Goal: Transaction & Acquisition: Purchase product/service

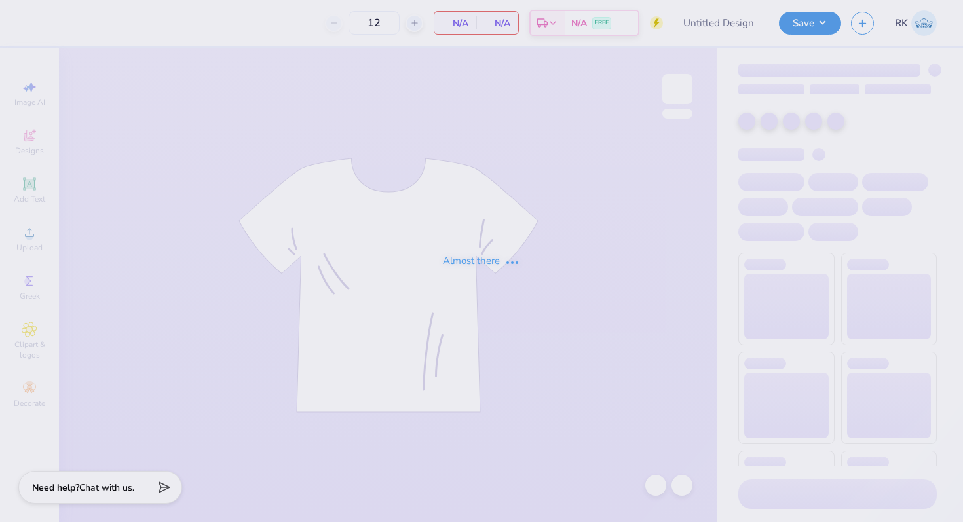
type input "Washington State University : Rachel Kidd"
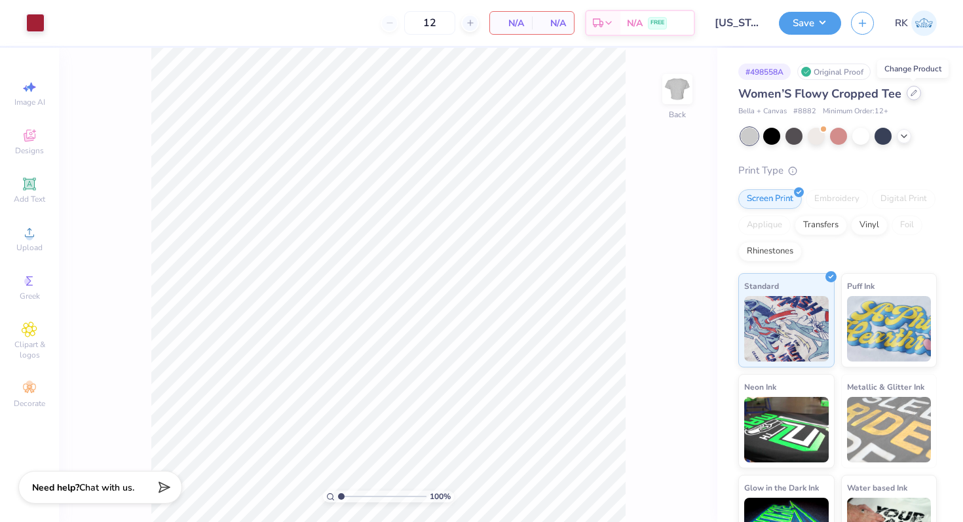
click at [912, 95] on icon at bounding box center [913, 93] width 7 height 7
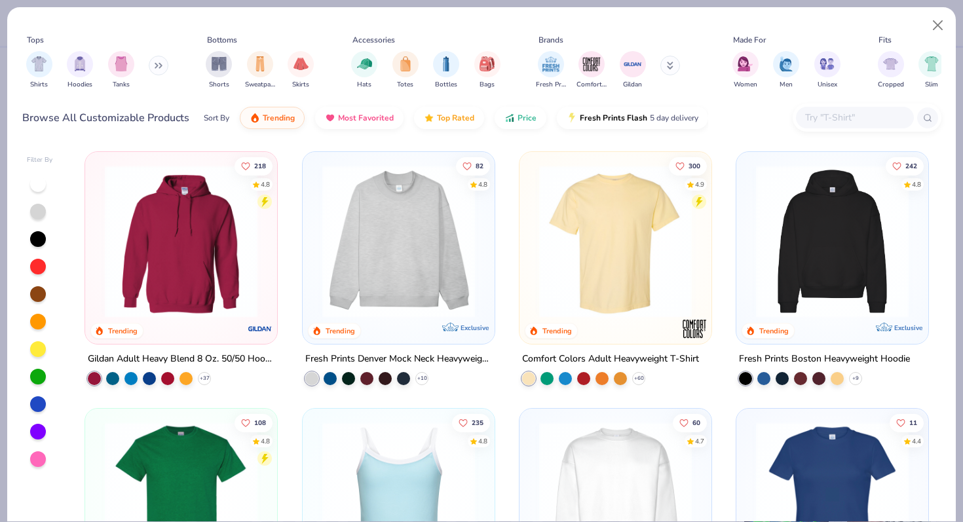
click at [822, 122] on input "text" at bounding box center [854, 117] width 101 height 15
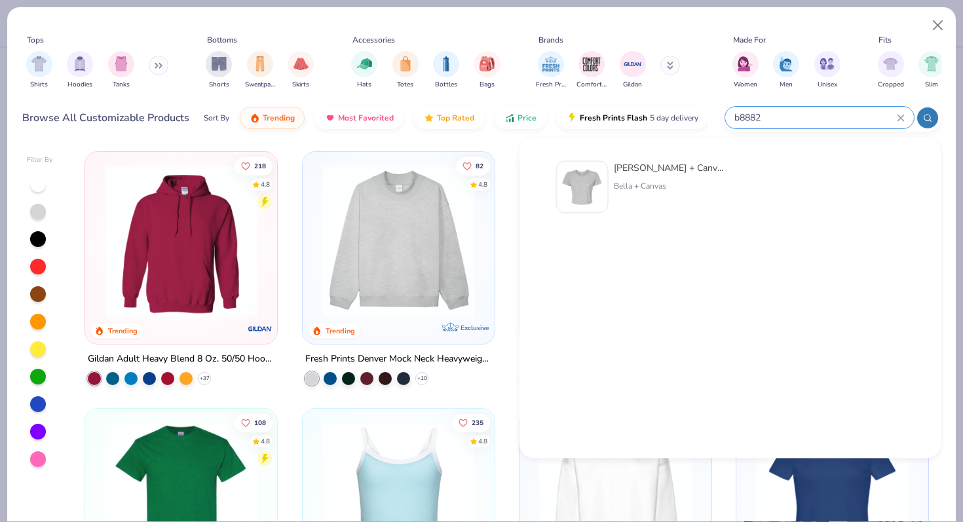
type input "b8882"
click at [660, 176] on div "Bella + Canvas Ladies' Flowy Cropped T-Shirt Bella + Canvas" at bounding box center [669, 187] width 110 height 52
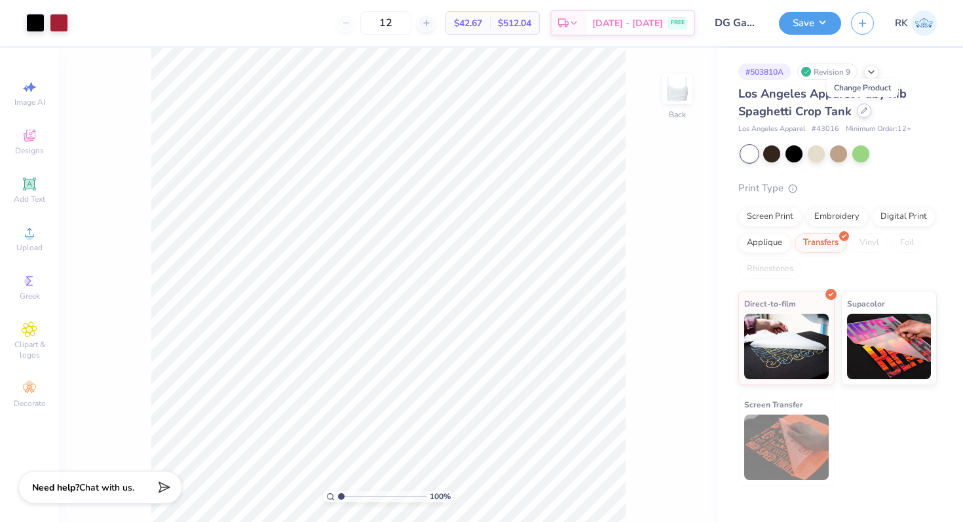
click at [861, 115] on div at bounding box center [864, 110] width 14 height 14
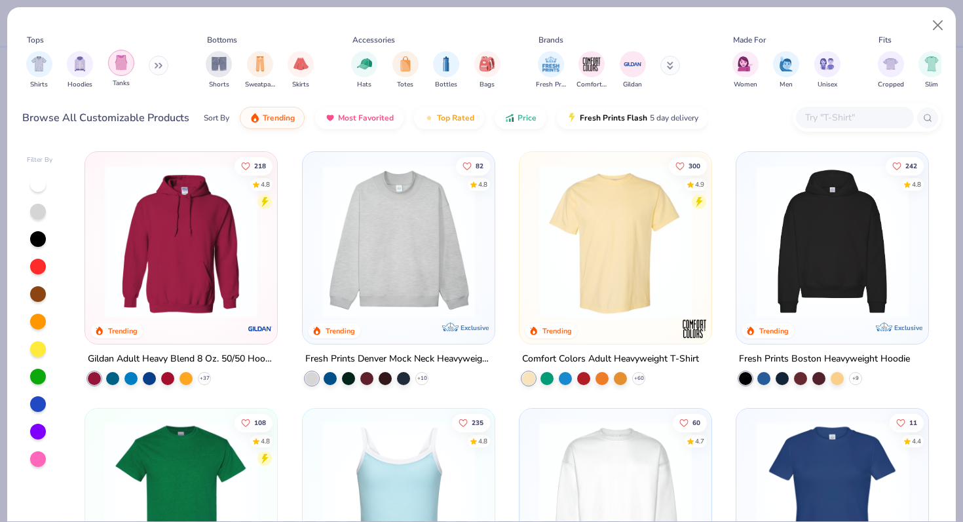
click at [122, 72] on div "filter for Tanks" at bounding box center [121, 63] width 26 height 26
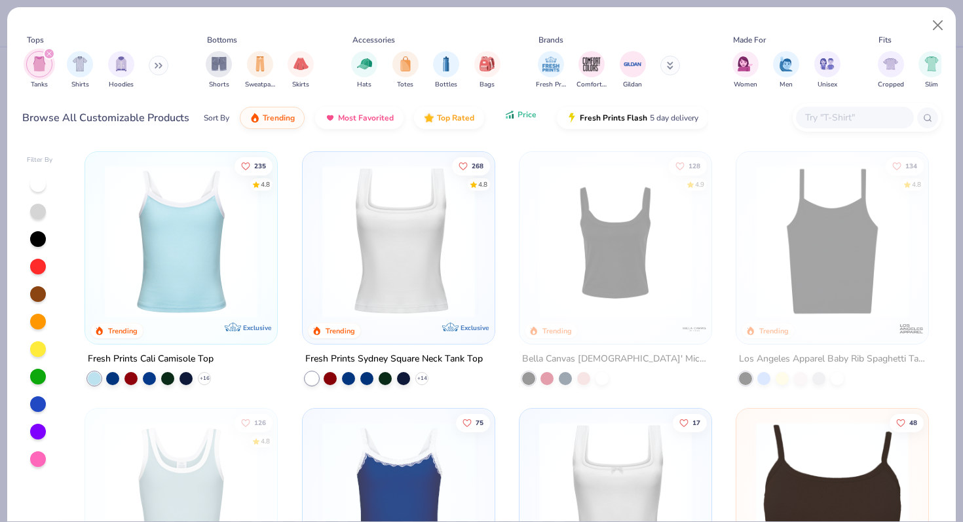
click at [512, 122] on button "Price" at bounding box center [521, 114] width 52 height 22
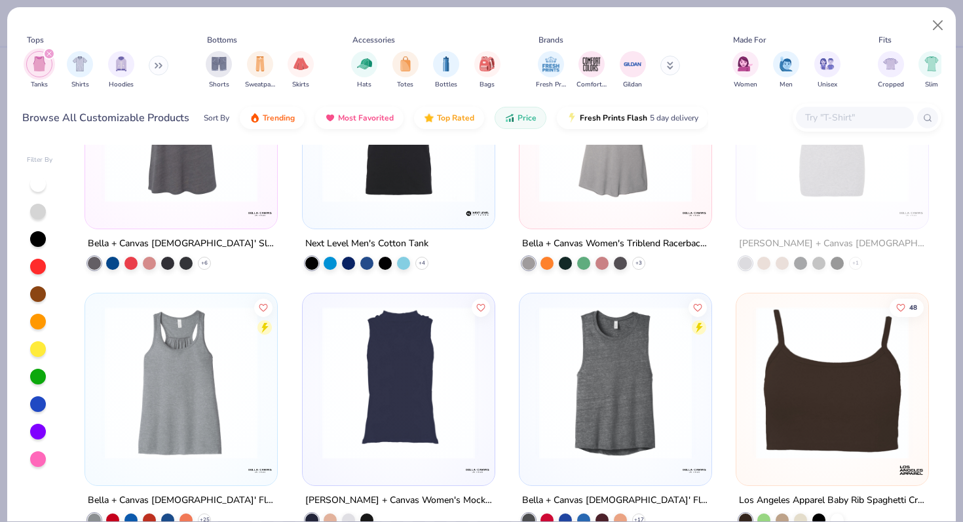
scroll to position [1067, 0]
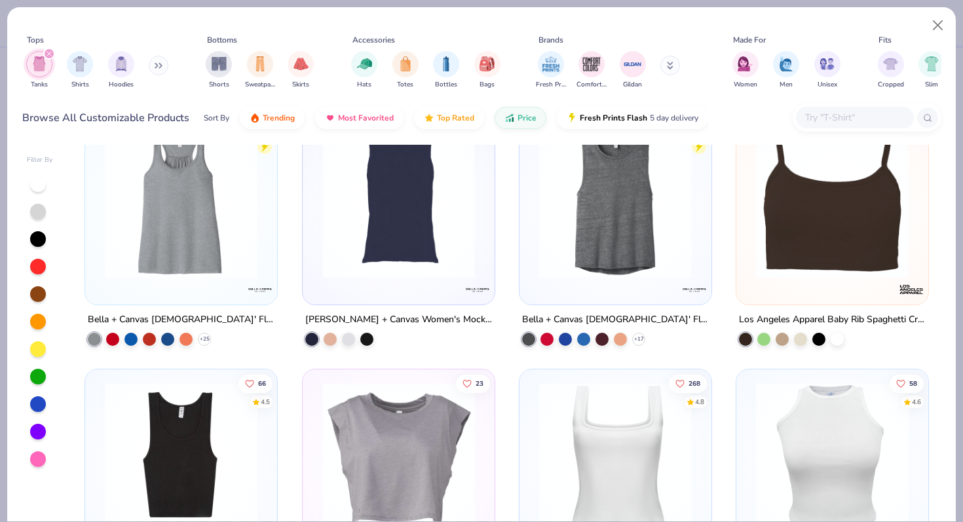
click at [813, 223] on img at bounding box center [832, 202] width 166 height 153
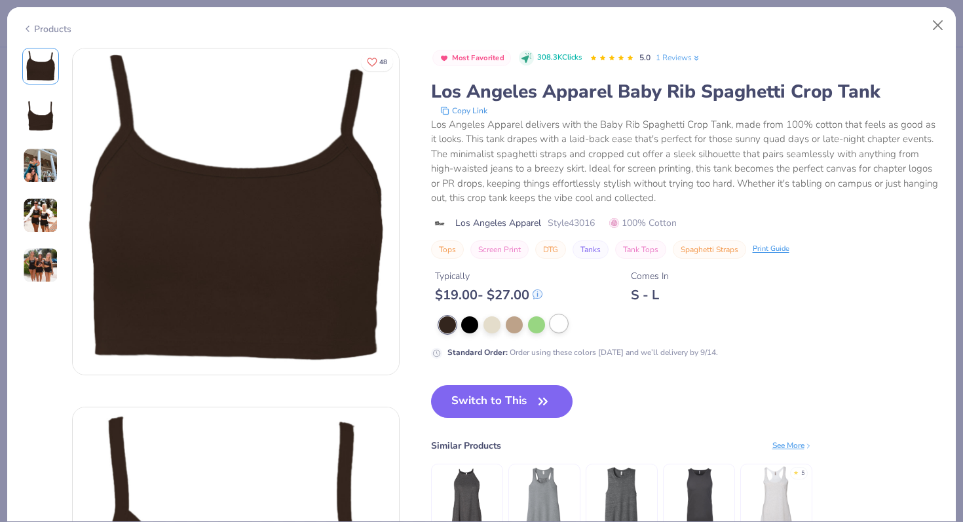
click at [559, 328] on div at bounding box center [558, 323] width 17 height 17
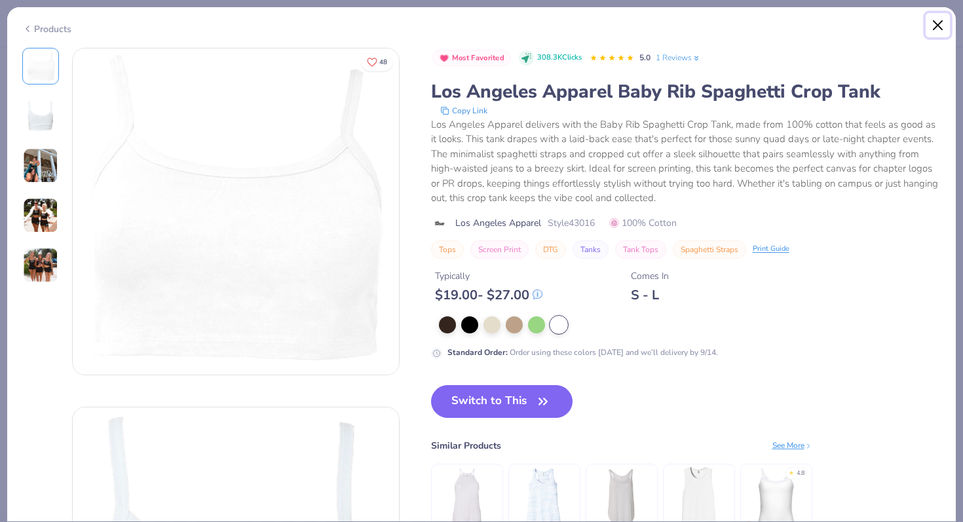
click at [936, 26] on button "Close" at bounding box center [938, 25] width 25 height 25
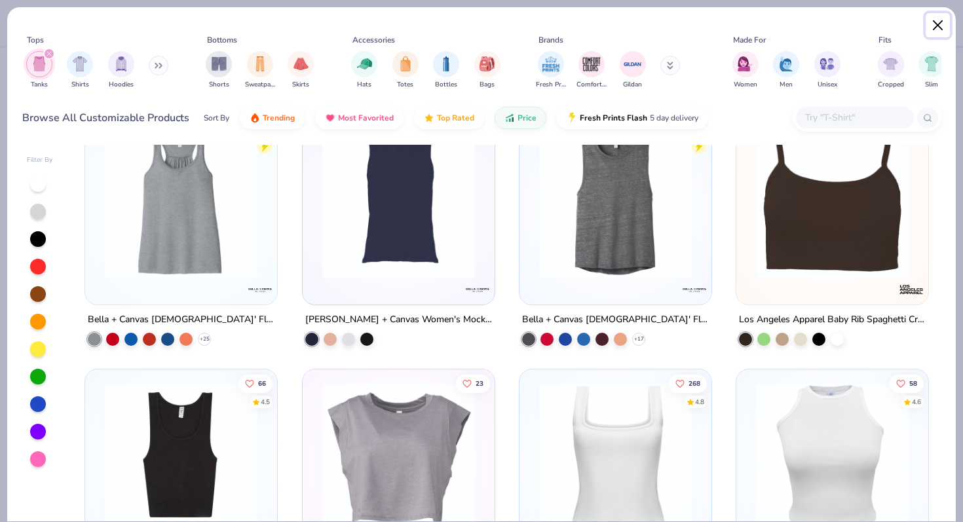
click at [937, 28] on button "Close" at bounding box center [938, 25] width 25 height 25
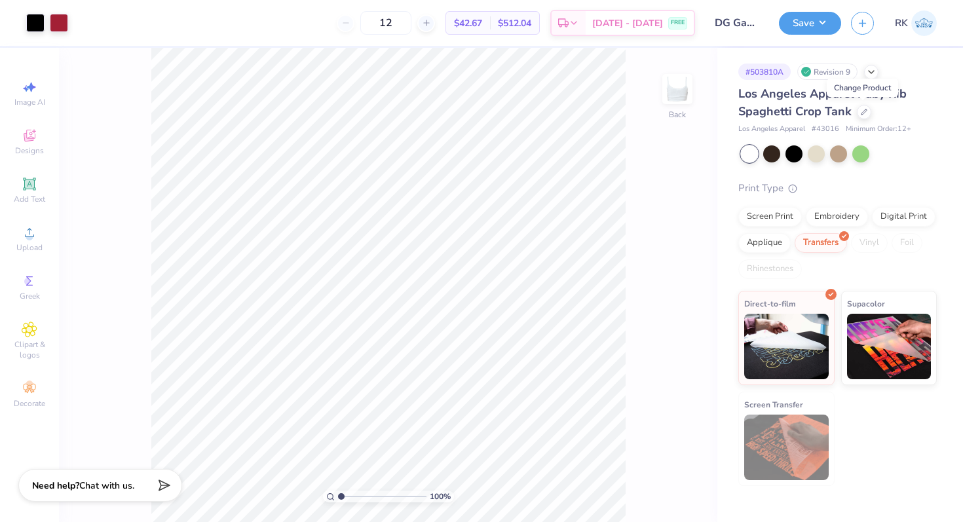
click at [69, 488] on strong "Need help?" at bounding box center [55, 485] width 47 height 12
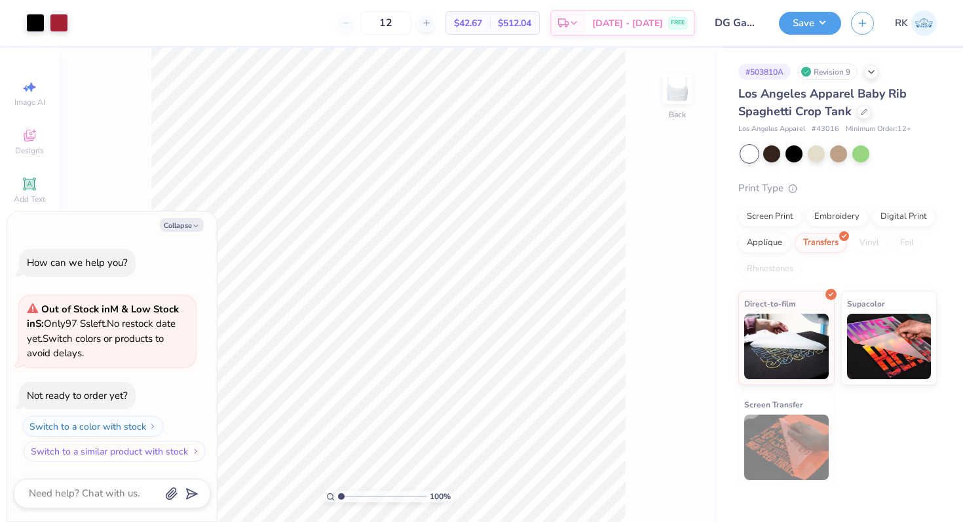
click at [129, 452] on button "Switch to a similar product with stock" at bounding box center [115, 451] width 182 height 21
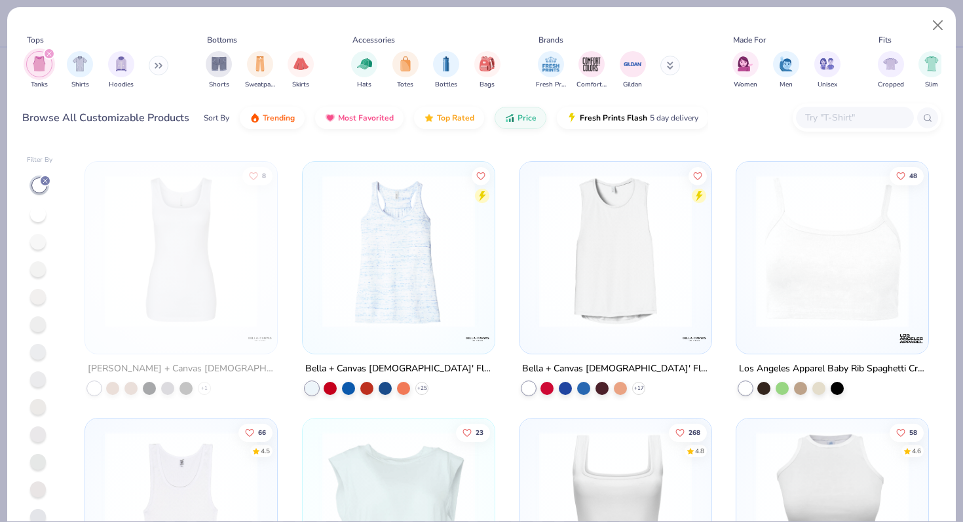
scroll to position [757, 0]
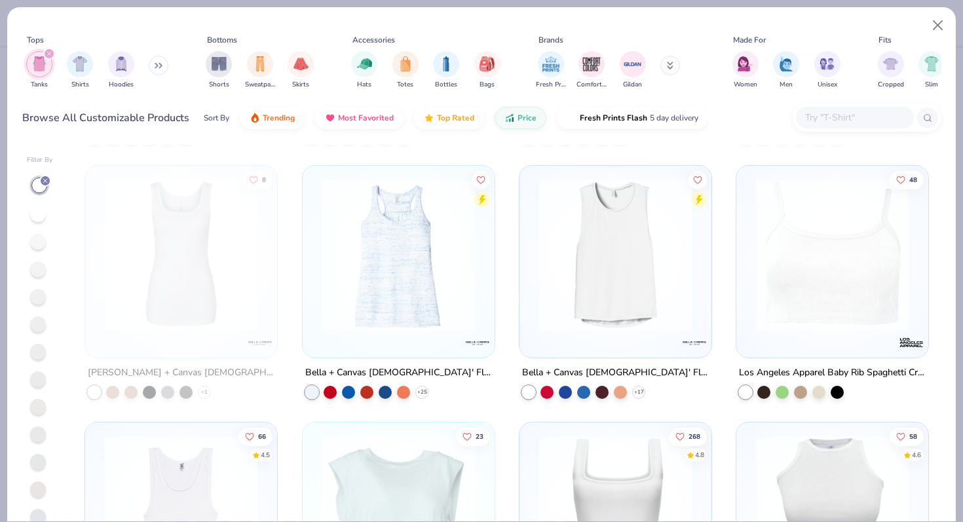
click at [786, 243] on img at bounding box center [832, 255] width 166 height 153
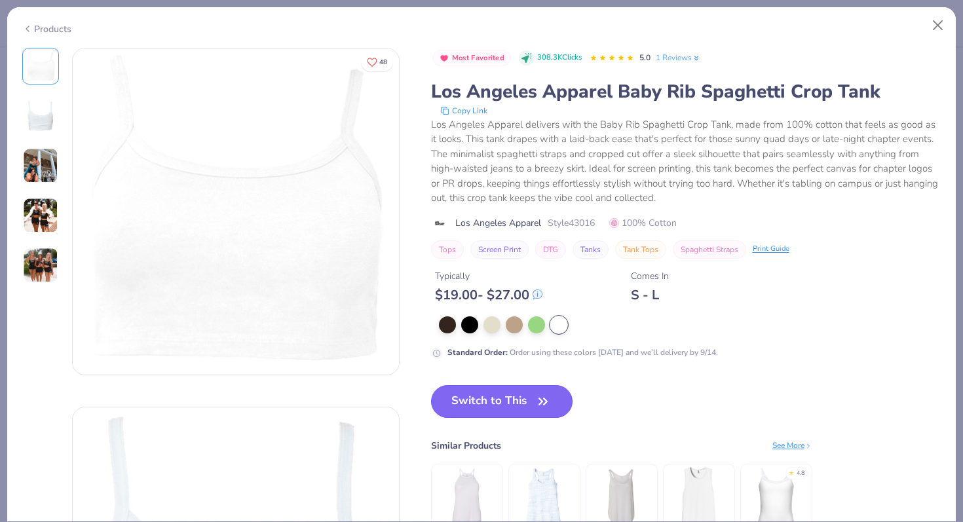
click at [527, 404] on button "Switch to This" at bounding box center [502, 401] width 142 height 33
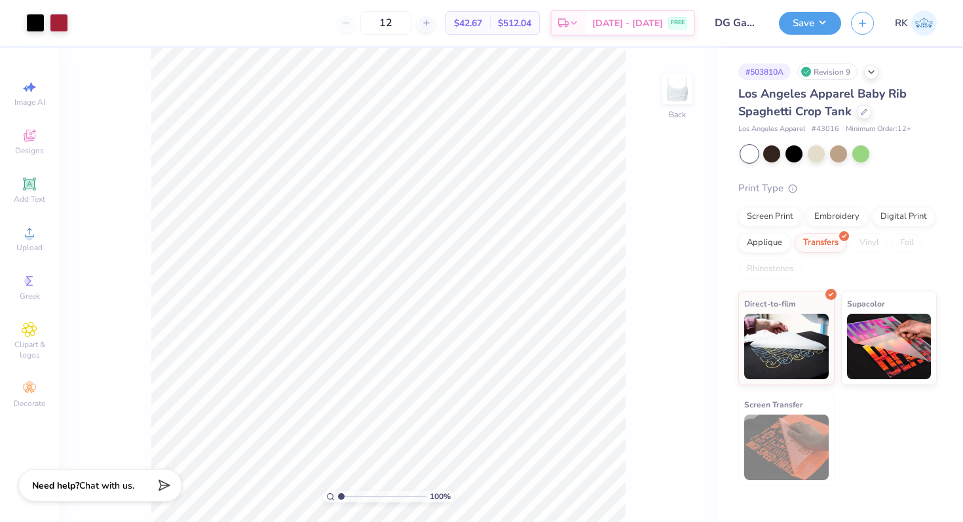
click at [130, 487] on span "Chat with us." at bounding box center [106, 485] width 55 height 12
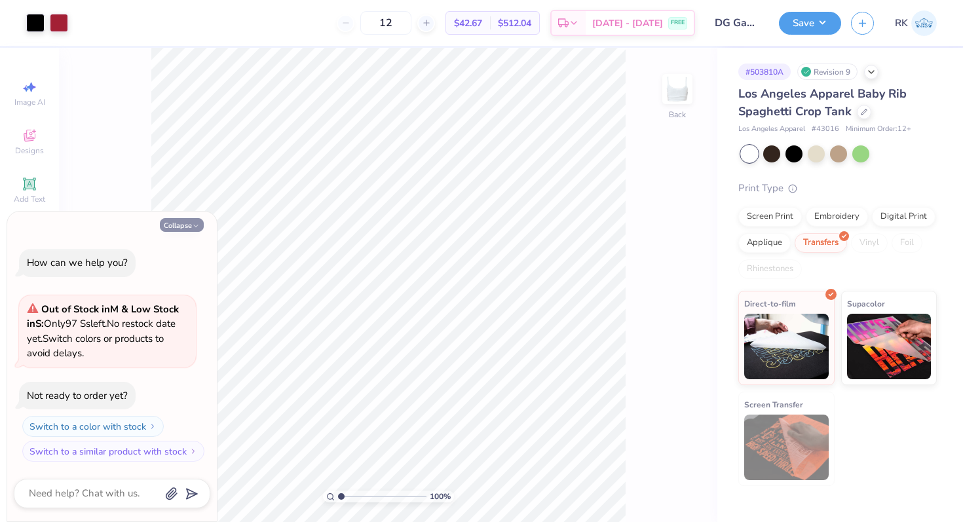
click at [180, 229] on button "Collapse" at bounding box center [182, 225] width 44 height 14
type textarea "x"
